Goal: Transaction & Acquisition: Purchase product/service

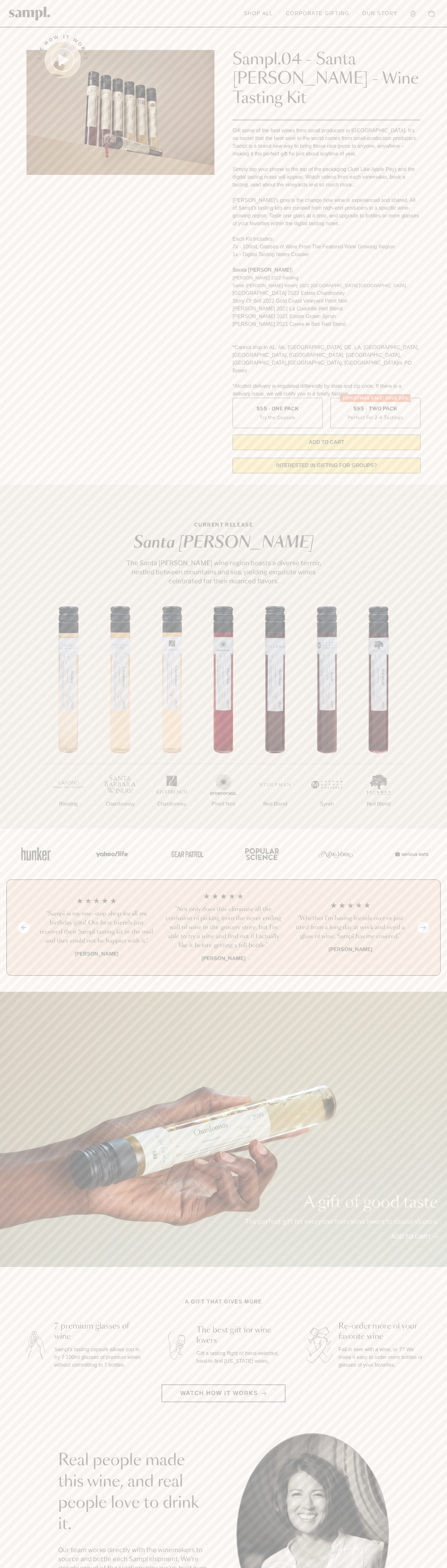
click at [407, 20] on header "Toggle navigation menu Shop All Corporate Gifting Our Story Account Story Shop …" at bounding box center [224, 13] width 447 height 27
click at [437, 1298] on section "A gift that gives more 7 premium glasses of wine Sampl's tasting capsule allows…" at bounding box center [224, 1349] width 447 height 104
click at [29, 1567] on html "Skip to main content Toggle navigation menu Shop All Corporate Gifting Our Stor…" at bounding box center [224, 1304] width 447 height 2608
click at [13, 485] on section "CURRENT RELEASE Santa Barbara The Santa Barbara wine region boasts a diverse te…" at bounding box center [224, 657] width 447 height 343
